Goal: Task Accomplishment & Management: Manage account settings

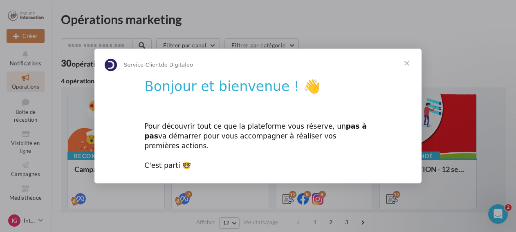
click at [407, 69] on span "Fermer" at bounding box center [406, 63] width 29 height 29
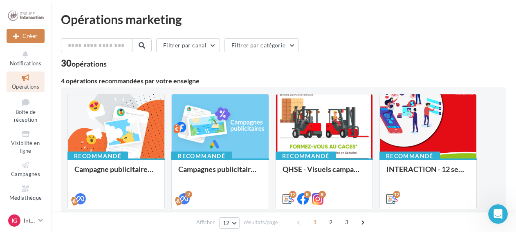
click at [411, 24] on div "Opérations marketing" at bounding box center [283, 19] width 445 height 12
click at [19, 138] on icon at bounding box center [25, 134] width 33 height 9
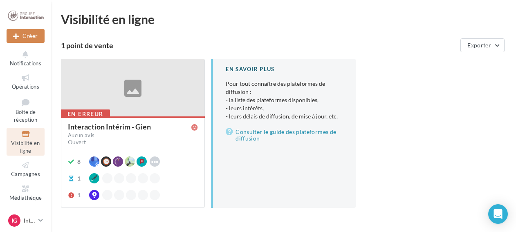
scroll to position [24, 0]
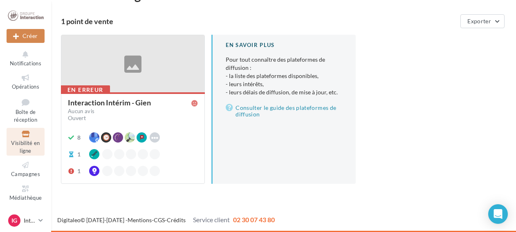
click at [105, 103] on div "Interaction Intérim - Gien" at bounding box center [109, 102] width 83 height 7
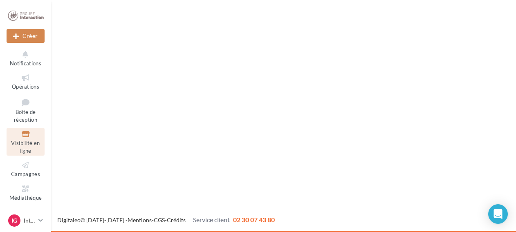
scroll to position [24, 0]
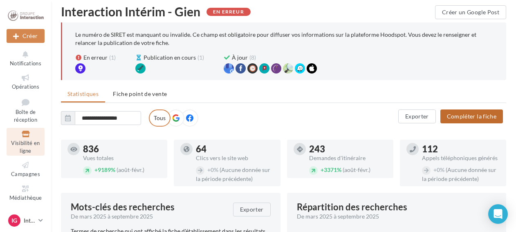
click at [483, 116] on button "Compléter la fiche" at bounding box center [471, 117] width 63 height 14
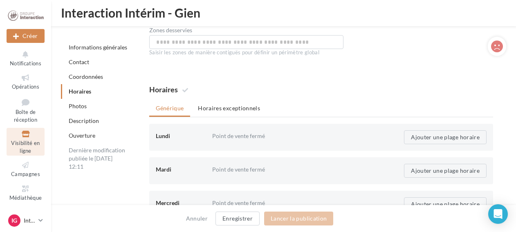
scroll to position [779, 0]
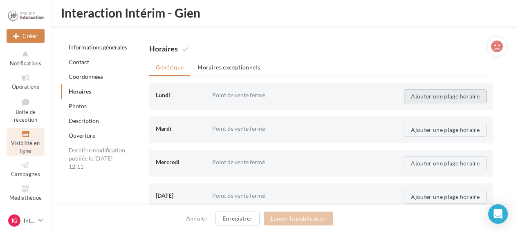
click at [453, 91] on button "Ajouter une plage horaire" at bounding box center [445, 96] width 83 height 14
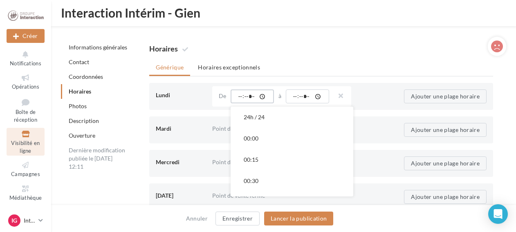
click at [239, 96] on input "time" at bounding box center [251, 96] width 43 height 14
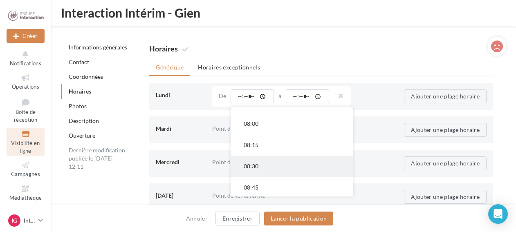
click at [257, 162] on button "08:30" at bounding box center [291, 166] width 123 height 21
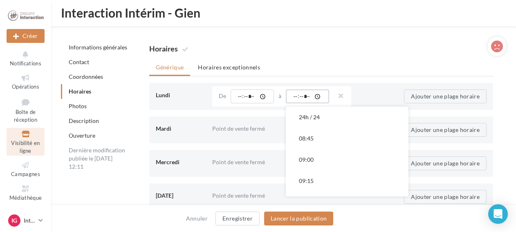
click at [296, 96] on input "time" at bounding box center [307, 96] width 43 height 14
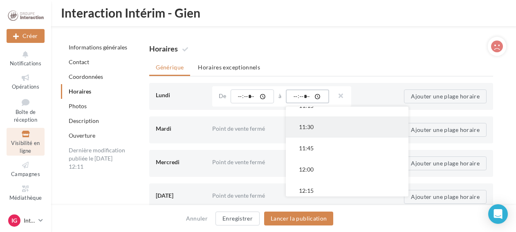
scroll to position [286, 0]
click at [309, 129] on button "12:00" at bounding box center [347, 128] width 123 height 21
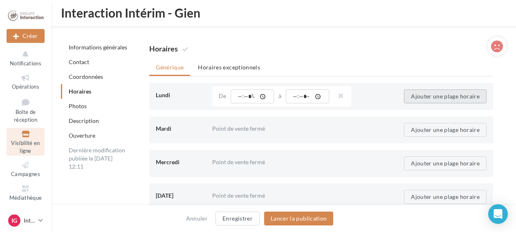
click at [440, 97] on button "Ajouter une plage horaire" at bounding box center [445, 96] width 83 height 14
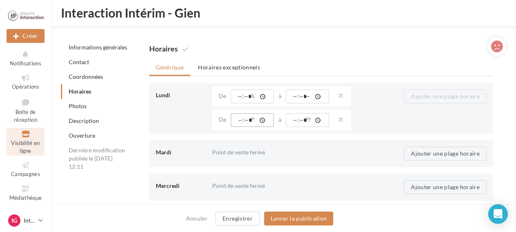
click at [239, 118] on input "time" at bounding box center [251, 120] width 43 height 14
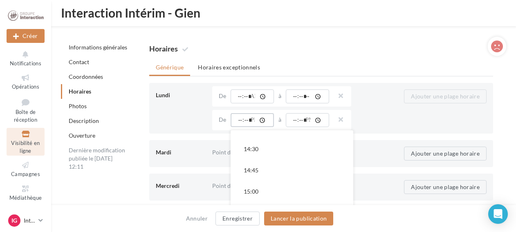
scroll to position [163, 0]
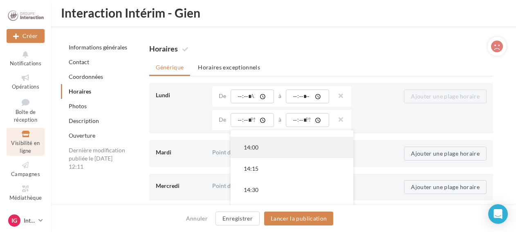
click at [256, 147] on button "14:00" at bounding box center [291, 147] width 123 height 21
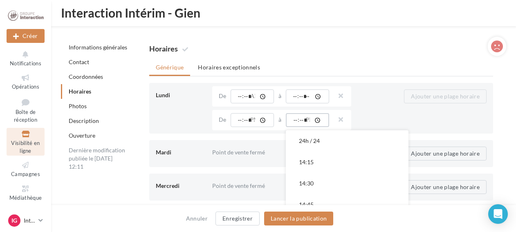
click at [296, 117] on input "time" at bounding box center [307, 120] width 43 height 14
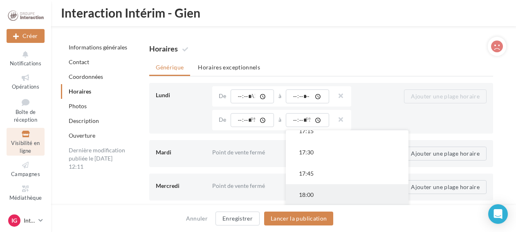
click at [311, 190] on button "18:00" at bounding box center [347, 194] width 123 height 21
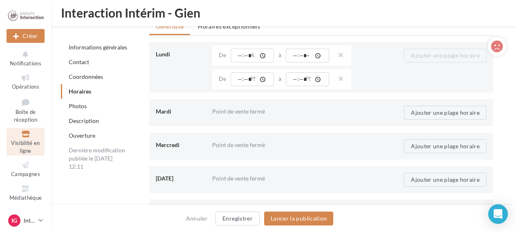
click at [249, 111] on div "Point de vente fermé" at bounding box center [302, 111] width 181 height 15
click at [250, 110] on div "Point de vente fermé" at bounding box center [302, 111] width 181 height 15
click at [429, 108] on button "Ajouter une plage horaire" at bounding box center [445, 113] width 83 height 14
click at [238, 112] on input "time" at bounding box center [251, 113] width 43 height 14
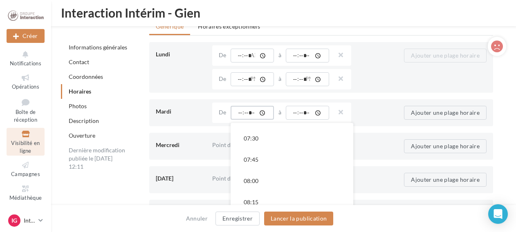
scroll to position [736, 0]
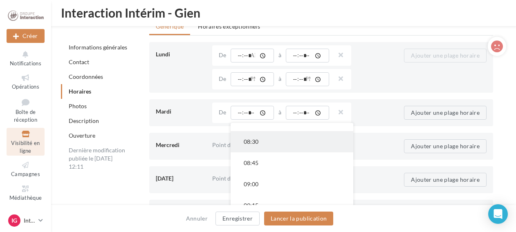
click at [271, 143] on button "08:30" at bounding box center [291, 141] width 123 height 21
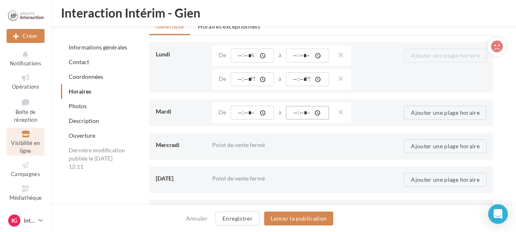
click at [298, 112] on input "time" at bounding box center [307, 113] width 43 height 14
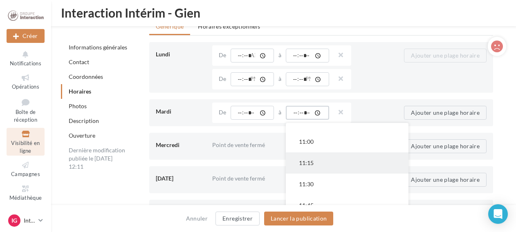
scroll to position [245, 0]
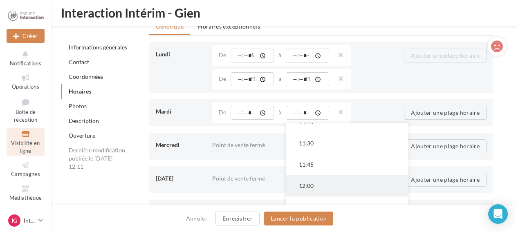
click at [323, 179] on button "12:00" at bounding box center [347, 185] width 123 height 21
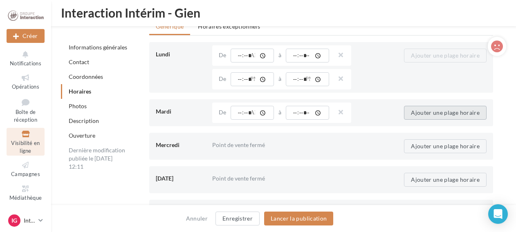
click at [413, 112] on button "Ajouter une plage horaire" at bounding box center [445, 113] width 83 height 14
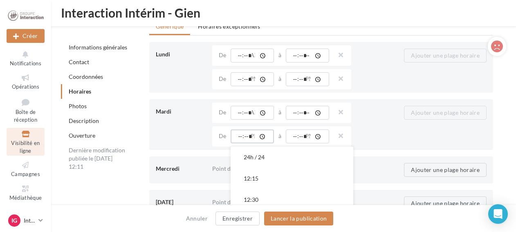
click at [233, 136] on input "time" at bounding box center [251, 137] width 43 height 14
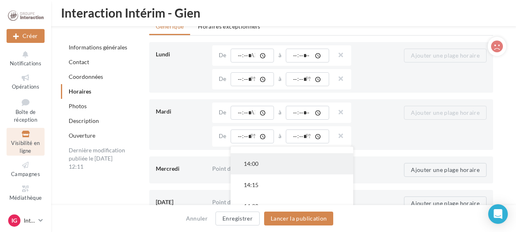
click at [263, 163] on button "14:00" at bounding box center [291, 163] width 123 height 21
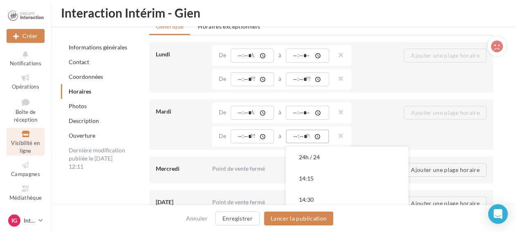
click at [293, 134] on input "time" at bounding box center [307, 137] width 43 height 14
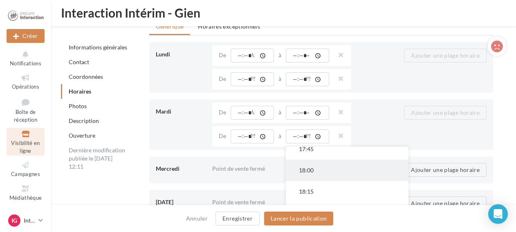
click at [313, 169] on button "18:00" at bounding box center [347, 170] width 123 height 21
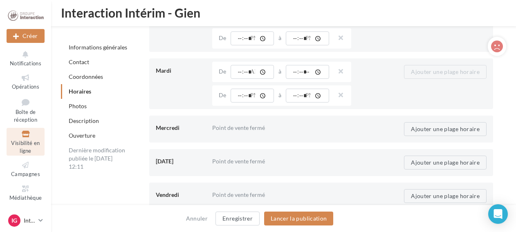
scroll to position [902, 0]
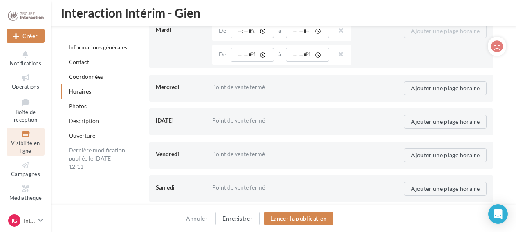
click at [224, 85] on div "Point de vente fermé" at bounding box center [302, 87] width 181 height 15
click at [436, 92] on button "Ajouter une plage horaire" at bounding box center [445, 88] width 83 height 14
click at [237, 85] on input "time" at bounding box center [251, 88] width 43 height 14
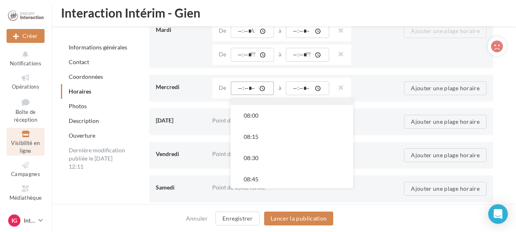
scroll to position [736, 0]
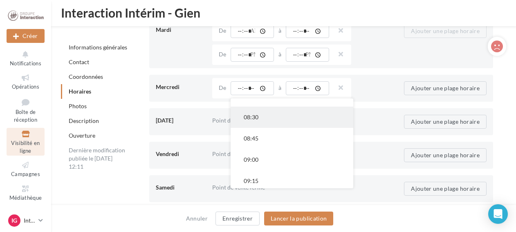
click at [257, 116] on button "08:30" at bounding box center [291, 117] width 123 height 21
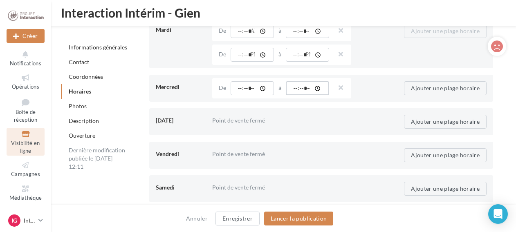
click at [286, 87] on input "time" at bounding box center [307, 88] width 43 height 14
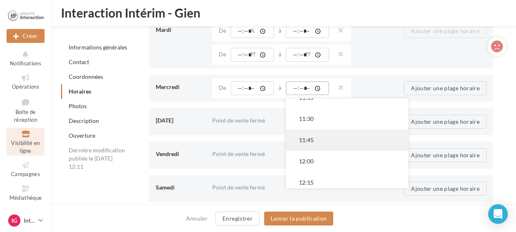
scroll to position [286, 0]
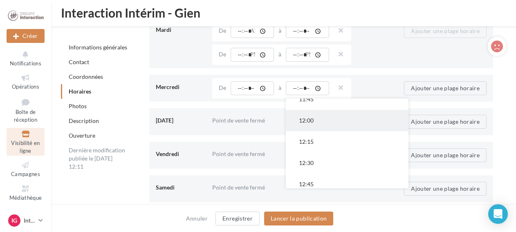
click at [308, 120] on button "12:00" at bounding box center [347, 120] width 123 height 21
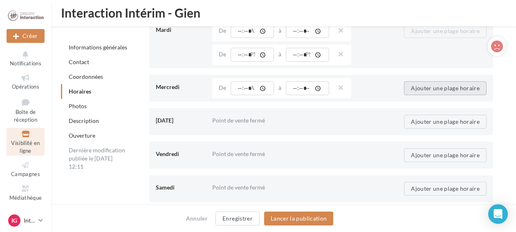
click at [429, 85] on button "Ajouter une plage horaire" at bounding box center [445, 88] width 83 height 14
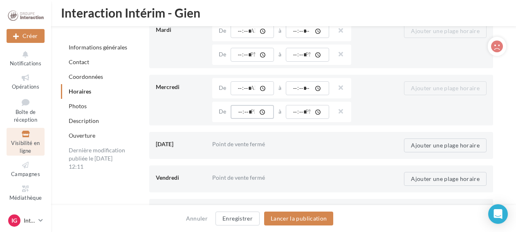
click at [241, 110] on input "time" at bounding box center [251, 112] width 43 height 14
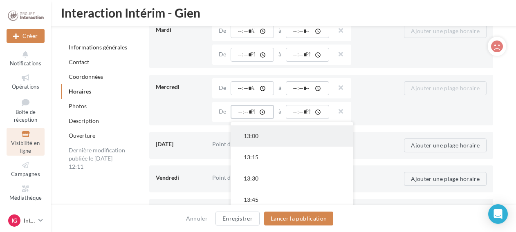
scroll to position [123, 0]
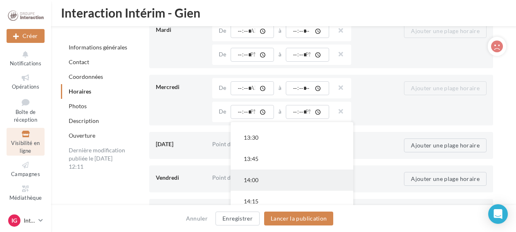
click at [264, 174] on button "14:00" at bounding box center [291, 180] width 123 height 21
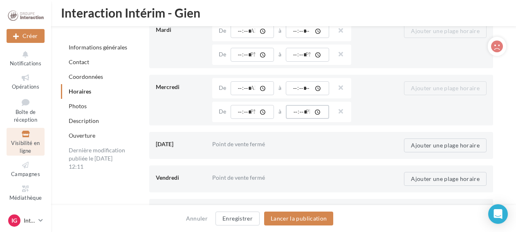
click at [299, 108] on input "time" at bounding box center [307, 112] width 43 height 14
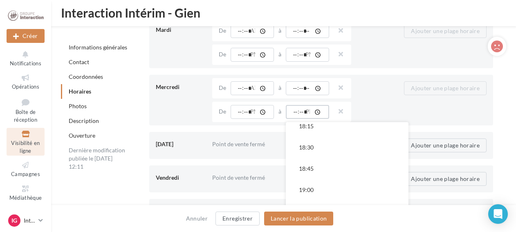
scroll to position [327, 0]
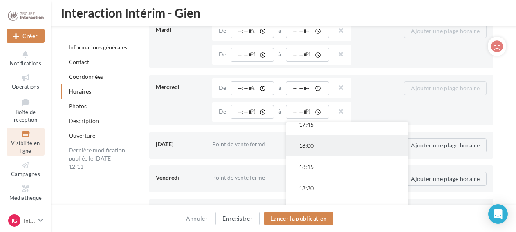
click at [321, 142] on button "18:00" at bounding box center [347, 145] width 123 height 21
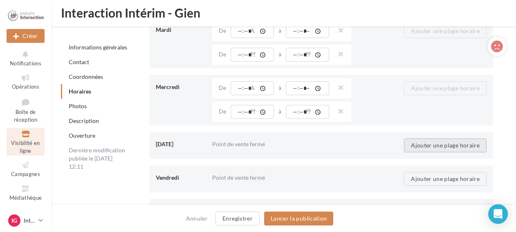
click at [451, 143] on button "Ajouter une plage horaire" at bounding box center [445, 146] width 83 height 14
click at [241, 143] on input "time" at bounding box center [251, 146] width 43 height 14
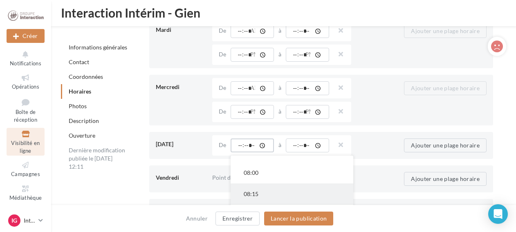
scroll to position [736, 0]
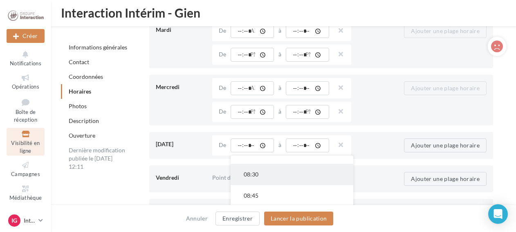
click at [262, 174] on button "08:30" at bounding box center [291, 174] width 123 height 21
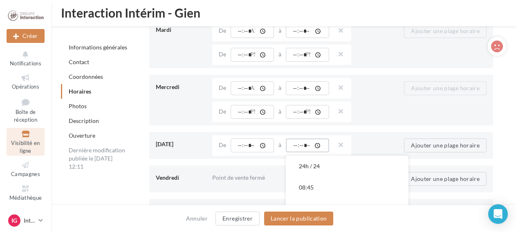
click at [307, 140] on input "time" at bounding box center [307, 146] width 43 height 14
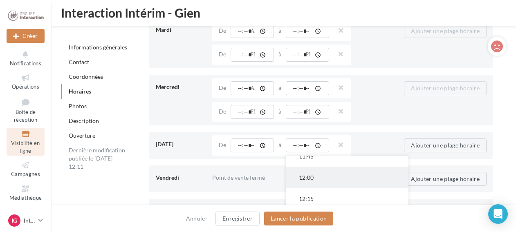
click at [322, 174] on button "12:00" at bounding box center [347, 177] width 123 height 21
click at [444, 145] on button "Ajouter une plage horaire" at bounding box center [445, 146] width 83 height 14
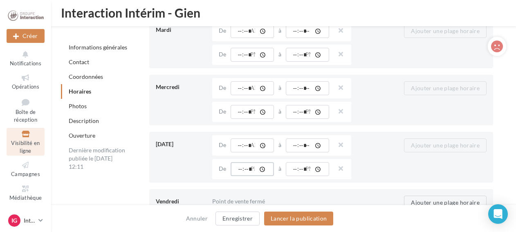
click at [240, 166] on input "time" at bounding box center [251, 169] width 43 height 14
click at [268, 190] on button "14:00" at bounding box center [291, 196] width 123 height 21
click at [297, 165] on input "time" at bounding box center [307, 169] width 43 height 14
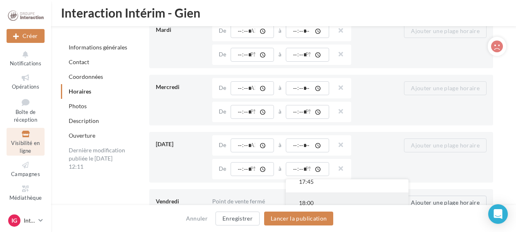
click at [311, 198] on button "18:00" at bounding box center [347, 202] width 123 height 21
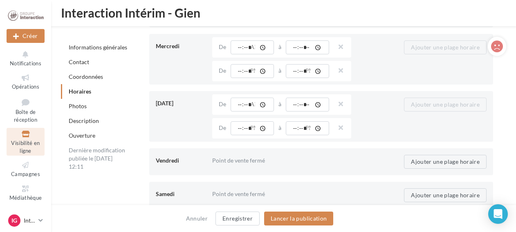
scroll to position [1024, 0]
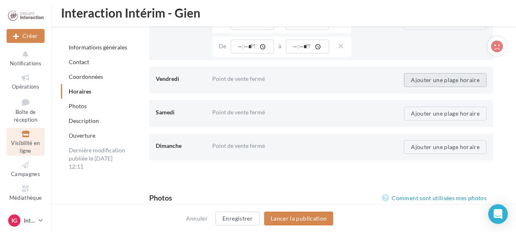
click at [436, 80] on button "Ajouter une plage horaire" at bounding box center [445, 80] width 83 height 14
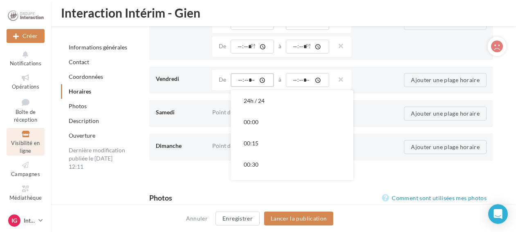
click at [253, 76] on input "time" at bounding box center [251, 80] width 43 height 14
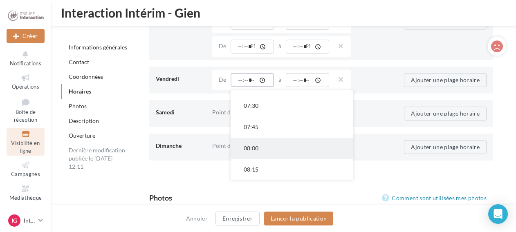
scroll to position [695, 0]
click at [265, 146] on button "08:30" at bounding box center [291, 149] width 123 height 21
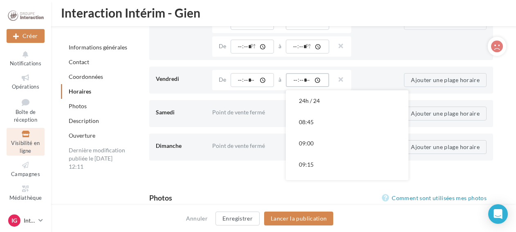
click at [300, 74] on input "time" at bounding box center [307, 80] width 43 height 14
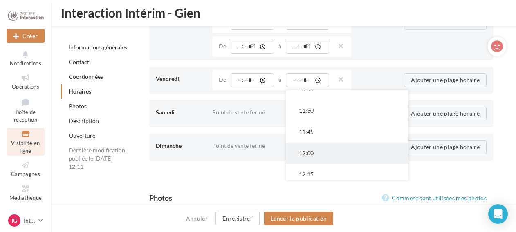
click at [317, 153] on button "12:00" at bounding box center [347, 153] width 123 height 21
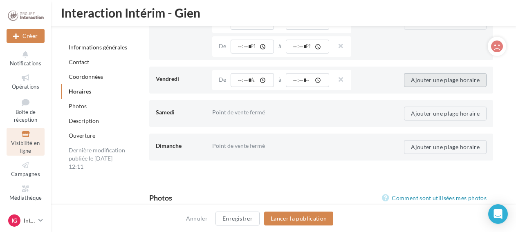
click at [421, 81] on button "Ajouter une plage horaire" at bounding box center [445, 80] width 83 height 14
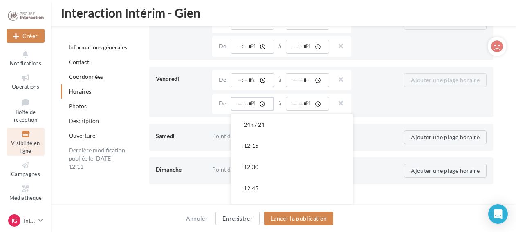
click at [239, 102] on input "time" at bounding box center [251, 104] width 43 height 14
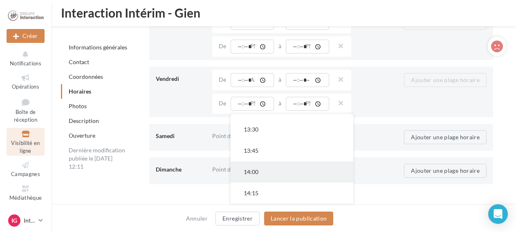
click at [264, 173] on button "14:00" at bounding box center [291, 171] width 123 height 21
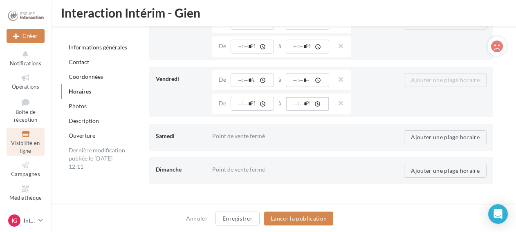
click at [296, 102] on input "time" at bounding box center [307, 104] width 43 height 14
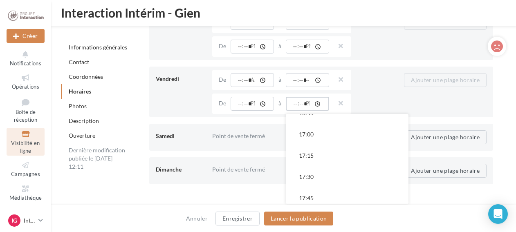
scroll to position [286, 0]
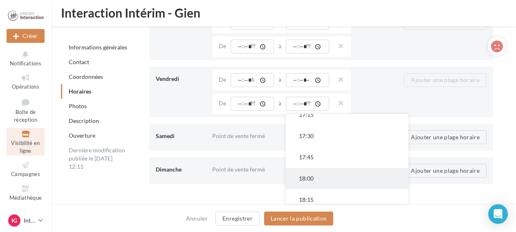
click at [315, 177] on button "18:00" at bounding box center [347, 178] width 123 height 21
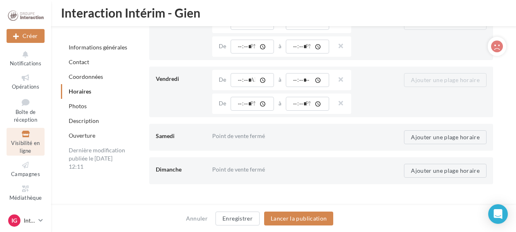
click at [380, 94] on div "Point de vente ouvert 24h / 24 De ***** 24h / 24 12:15 12:30 12:45 13:00 13:15 …" at bounding box center [302, 104] width 181 height 20
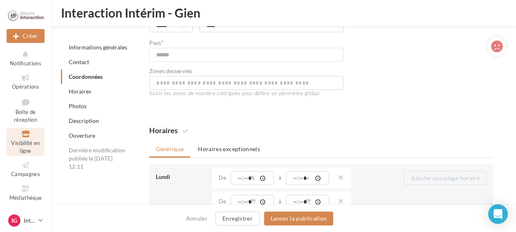
scroll to position [738, 0]
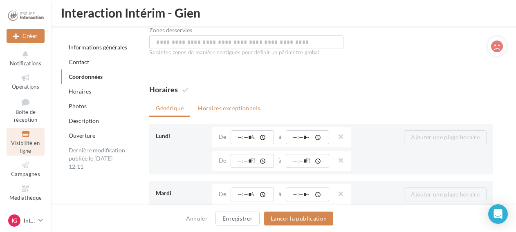
click at [226, 101] on li "Horaires exceptionnels" at bounding box center [228, 108] width 75 height 15
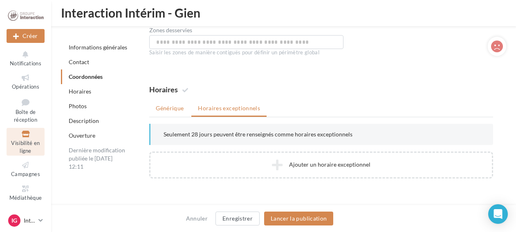
click at [163, 107] on li "Générique" at bounding box center [169, 108] width 41 height 15
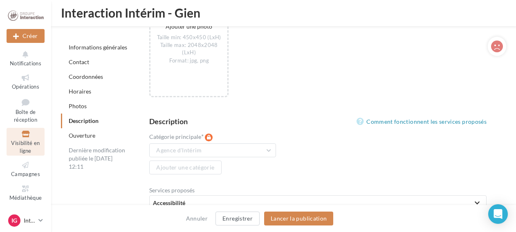
scroll to position [1719, 0]
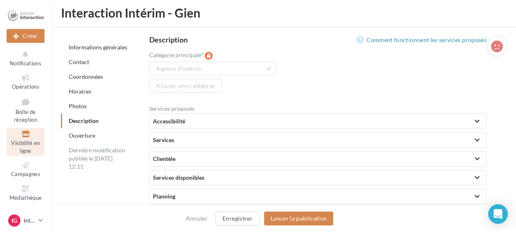
click at [471, 121] on div at bounding box center [476, 121] width 11 height 15
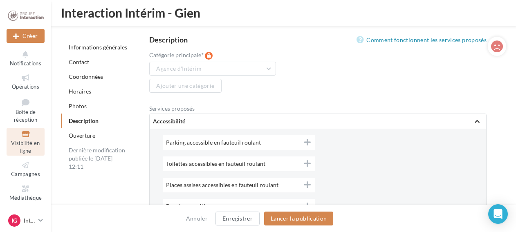
click at [471, 121] on div at bounding box center [476, 121] width 11 height 15
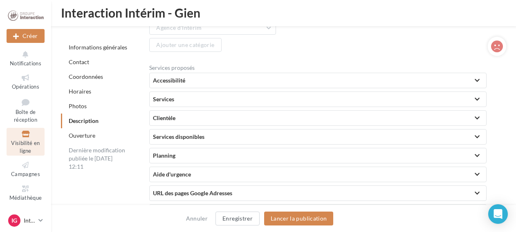
scroll to position [1801, 0]
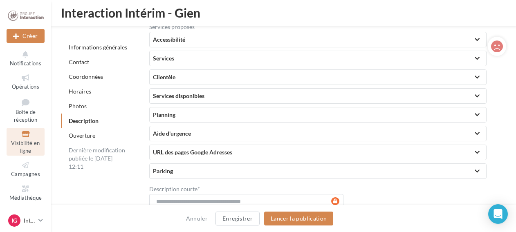
click at [473, 116] on div at bounding box center [476, 114] width 11 height 15
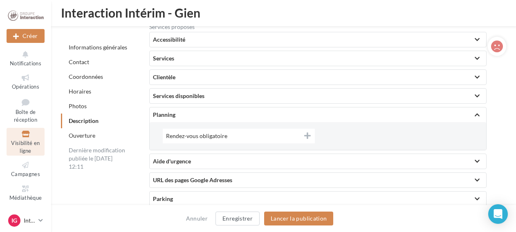
click at [473, 116] on div at bounding box center [476, 114] width 11 height 15
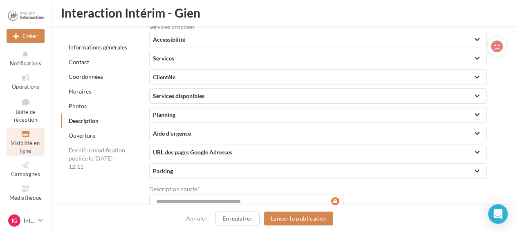
click at [473, 116] on div at bounding box center [476, 114] width 11 height 15
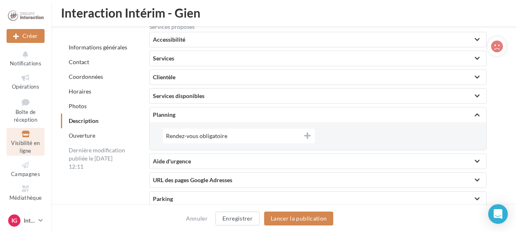
click at [307, 134] on icon at bounding box center [307, 135] width 7 height 7
click at [307, 134] on icon at bounding box center [306, 135] width 7 height 7
click at [466, 116] on div "Planning" at bounding box center [318, 115] width 330 height 8
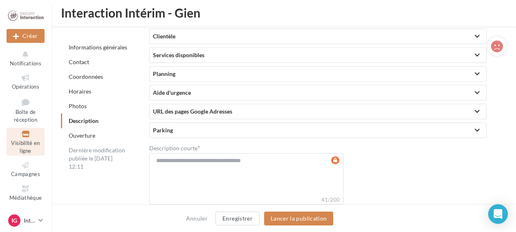
scroll to position [1923, 0]
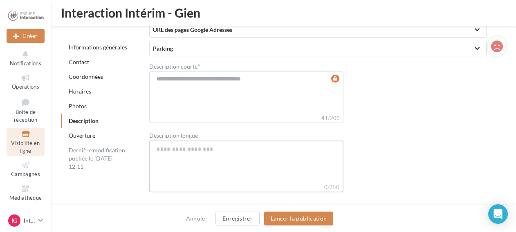
click at [188, 147] on textarea "Description longue" at bounding box center [246, 162] width 194 height 42
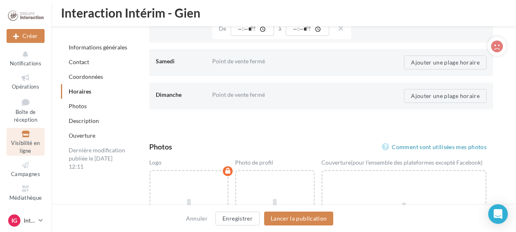
scroll to position [1222, 0]
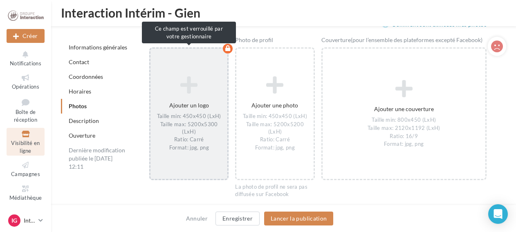
drag, startPoint x: 185, startPoint y: 116, endPoint x: 160, endPoint y: 107, distance: 26.6
click at [160, 107] on div "Ajouter un logo Taille min: 450x450 (LxH) Taille max: 5200x5300 (LxH) Ratio: Ca…" at bounding box center [188, 114] width 77 height 84
click at [212, 58] on div "Ajouter un logo Taille min: 450x450 (LxH) Taille max: 5200x5300 (LxH) Ratio: Ca…" at bounding box center [188, 113] width 79 height 133
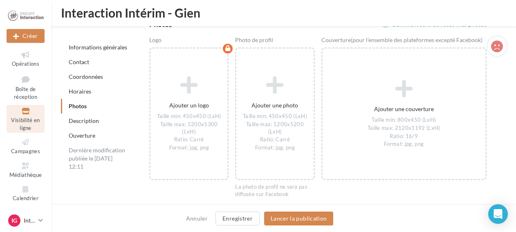
click at [312, 16] on div "Interaction Intérim - Gien" at bounding box center [287, 13] width 452 height 13
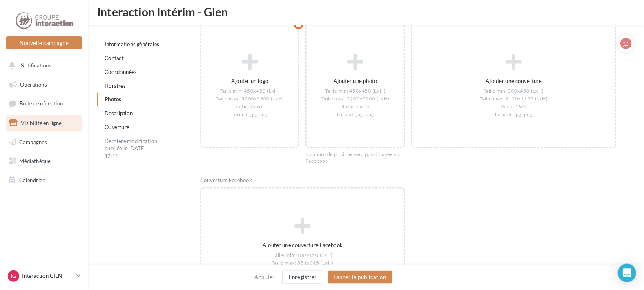
scroll to position [1221, 0]
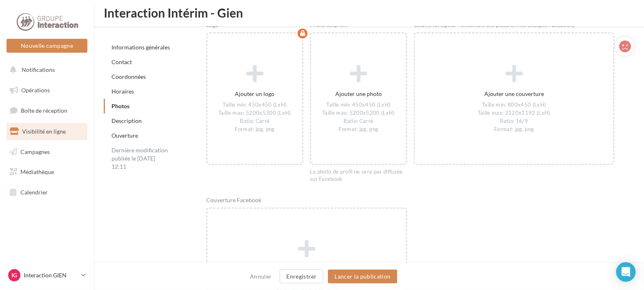
drag, startPoint x: 485, startPoint y: 1, endPoint x: 142, endPoint y: 213, distance: 403.6
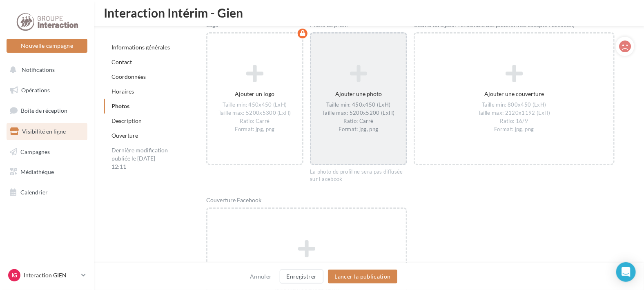
scroll to position [1170, 0]
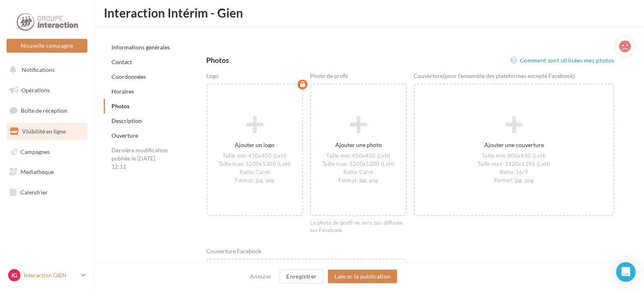
click at [81, 232] on icon at bounding box center [83, 275] width 4 height 7
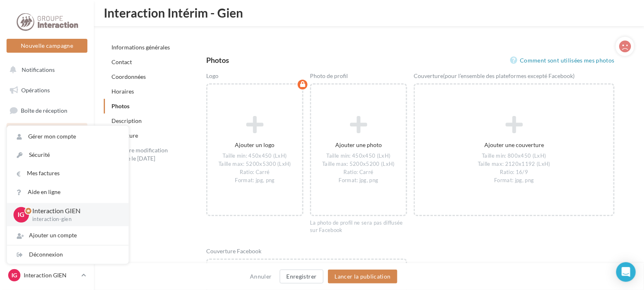
click at [164, 211] on div "**********" at bounding box center [372, 17] width 537 height 2111
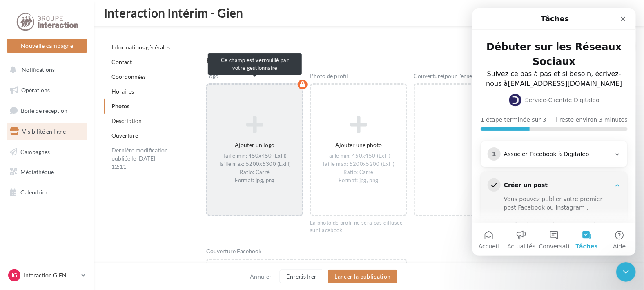
scroll to position [28, 0]
